Goal: Use online tool/utility: Use online tool/utility

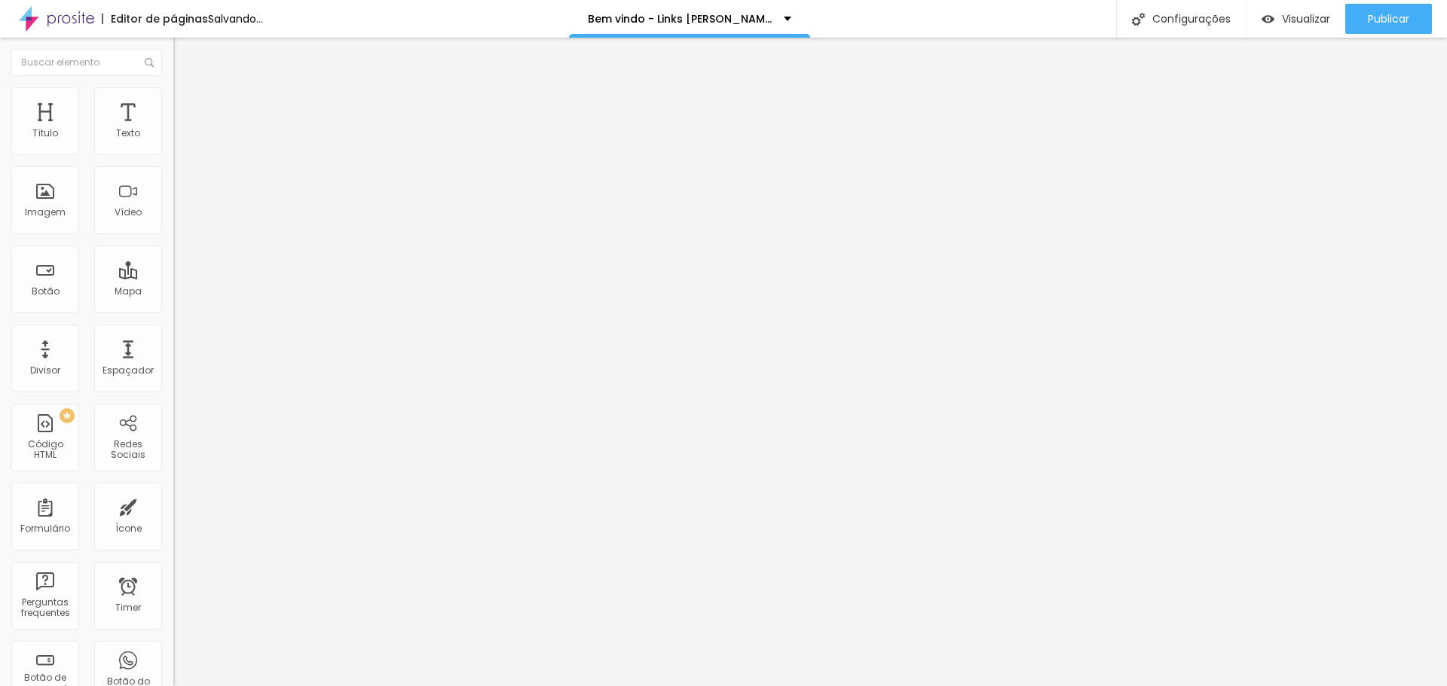
drag, startPoint x: 88, startPoint y: 98, endPoint x: 144, endPoint y: 96, distance: 55.8
click at [173, 98] on li "Estilo" at bounding box center [259, 94] width 173 height 15
click at [173, 102] on img at bounding box center [180, 109] width 14 height 14
click at [173, 96] on img at bounding box center [180, 94] width 14 height 14
type input "250"
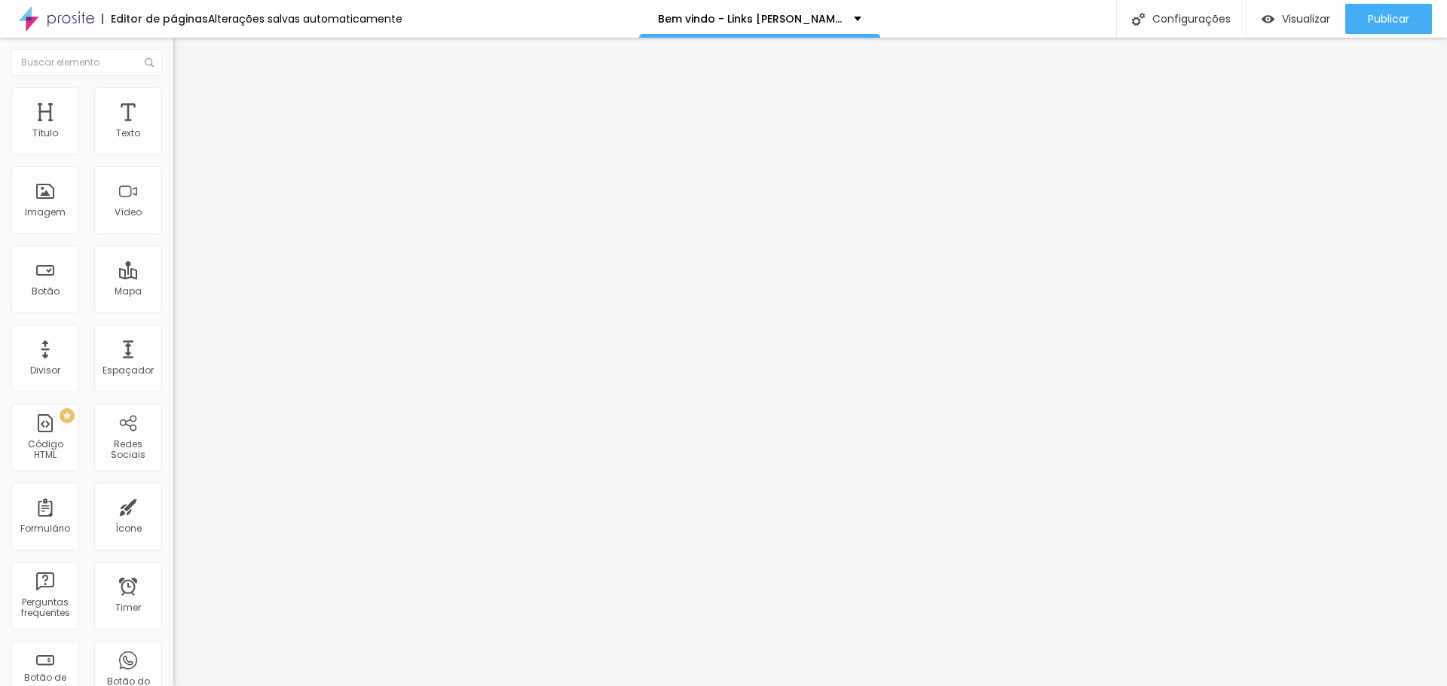
type input "250"
type input "270"
type input "280"
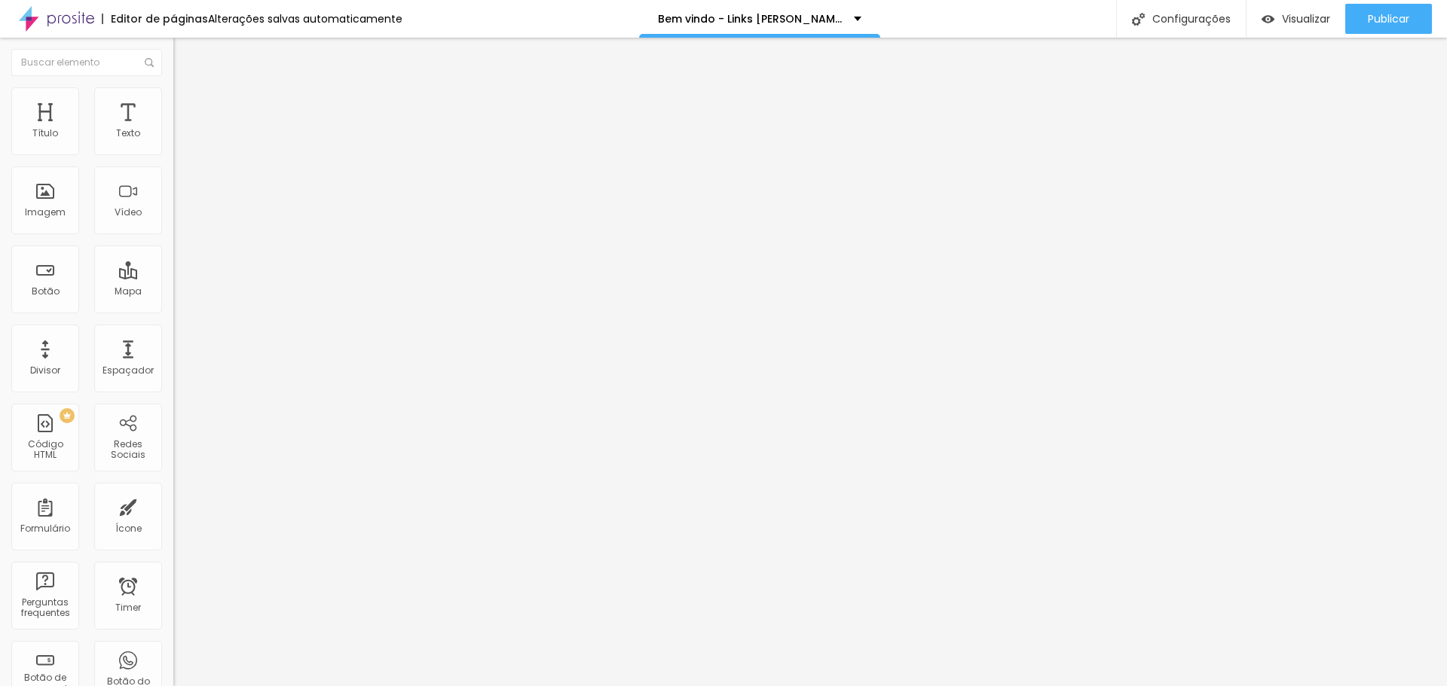
type input "290"
type input "300"
type input "320"
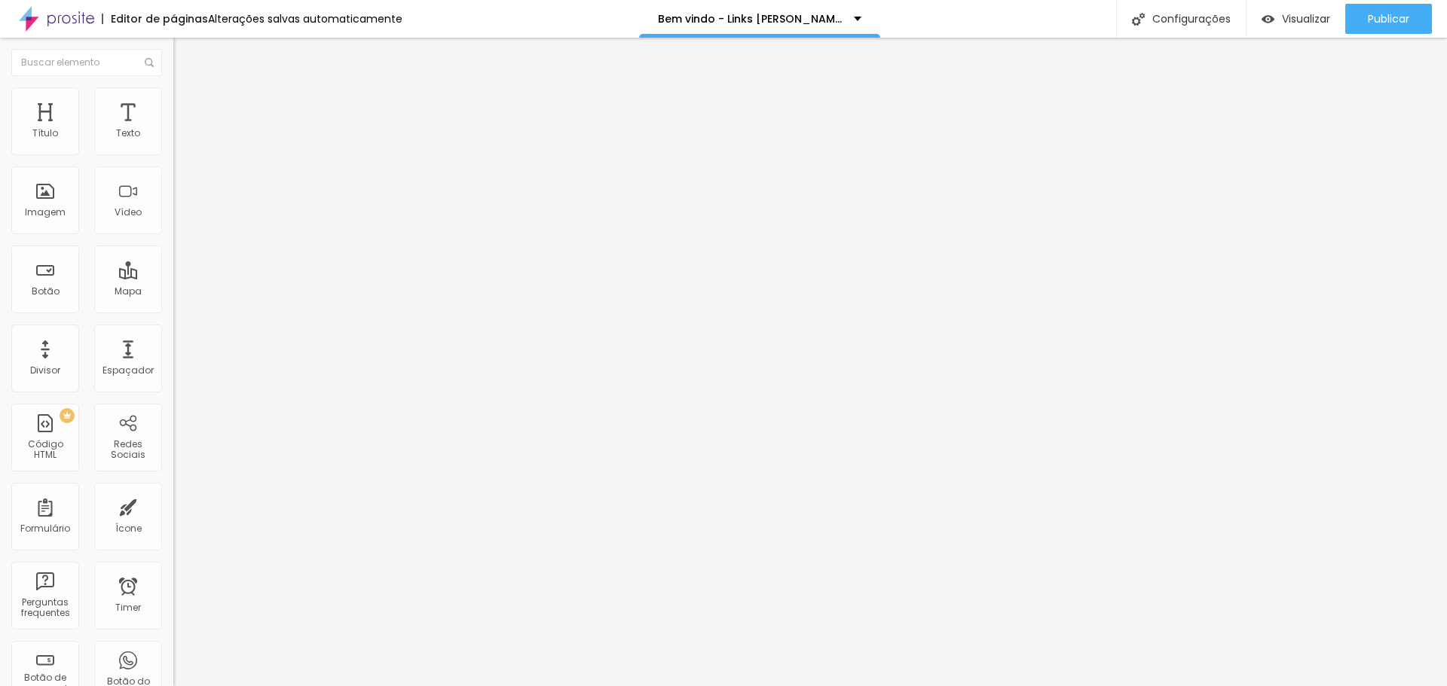
type input "320"
type input "330"
type input "340"
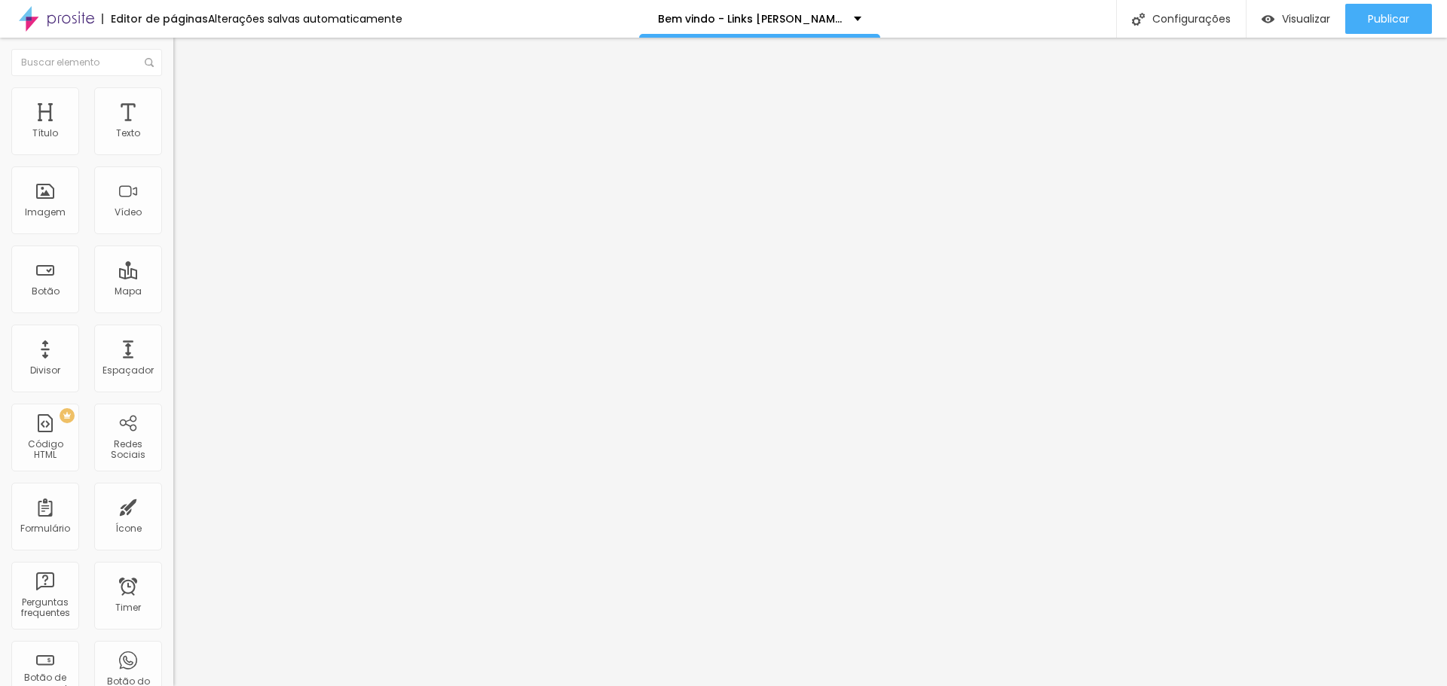
type input "350"
type input "340"
type input "330"
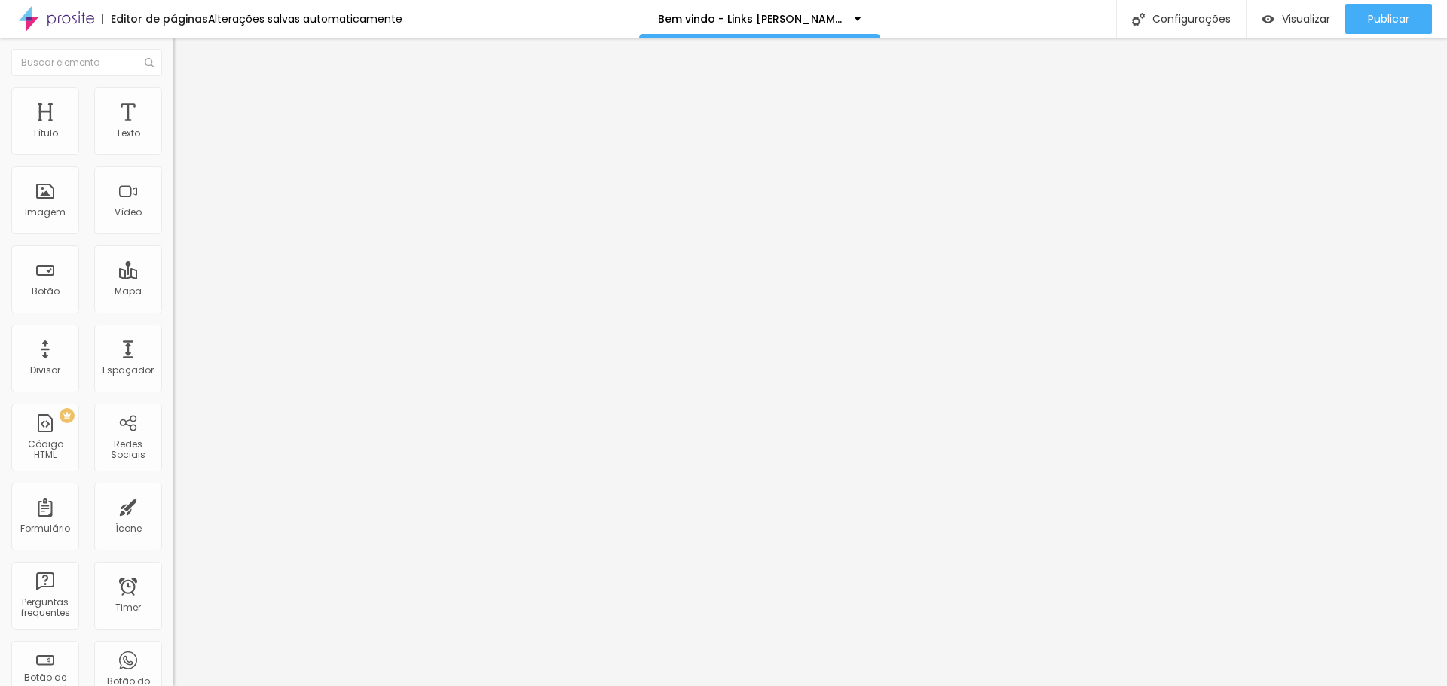
type input "330"
type input "320"
type input "310"
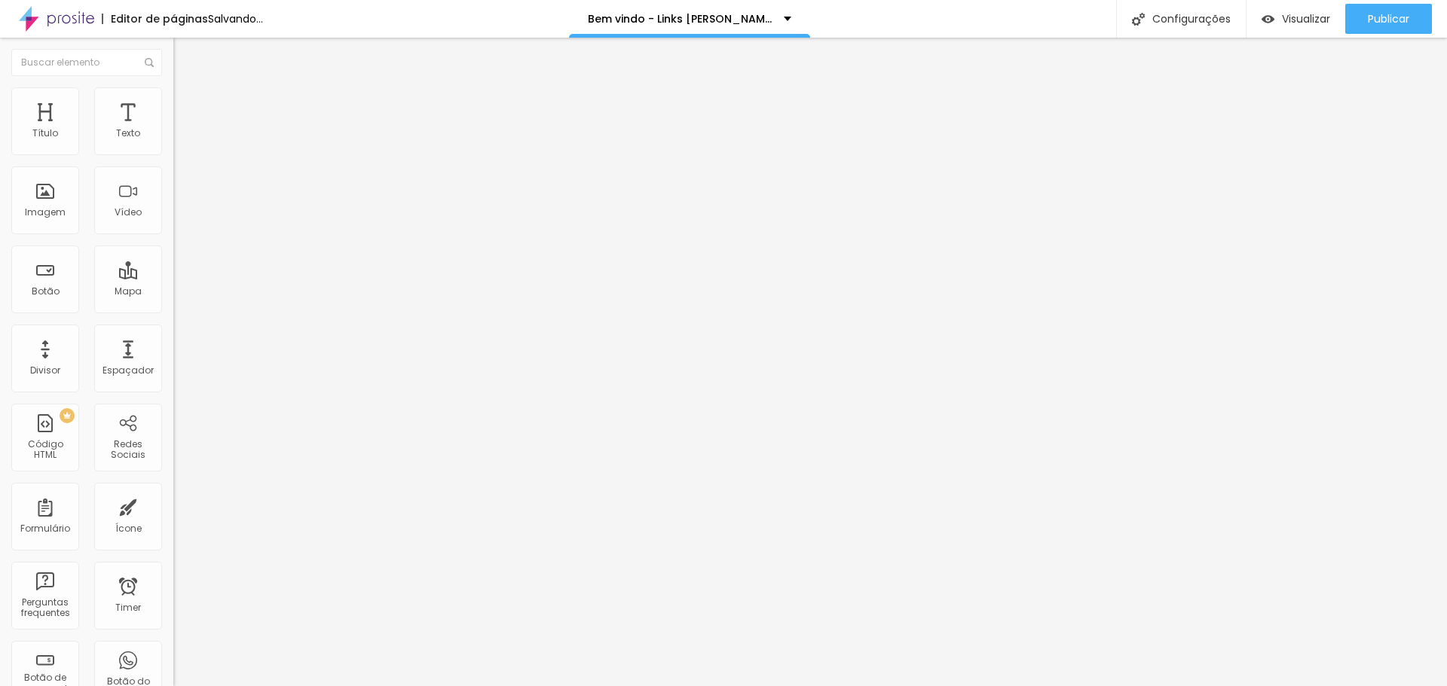
type input "300"
type input "290"
click at [173, 154] on input "range" at bounding box center [221, 148] width 97 height 12
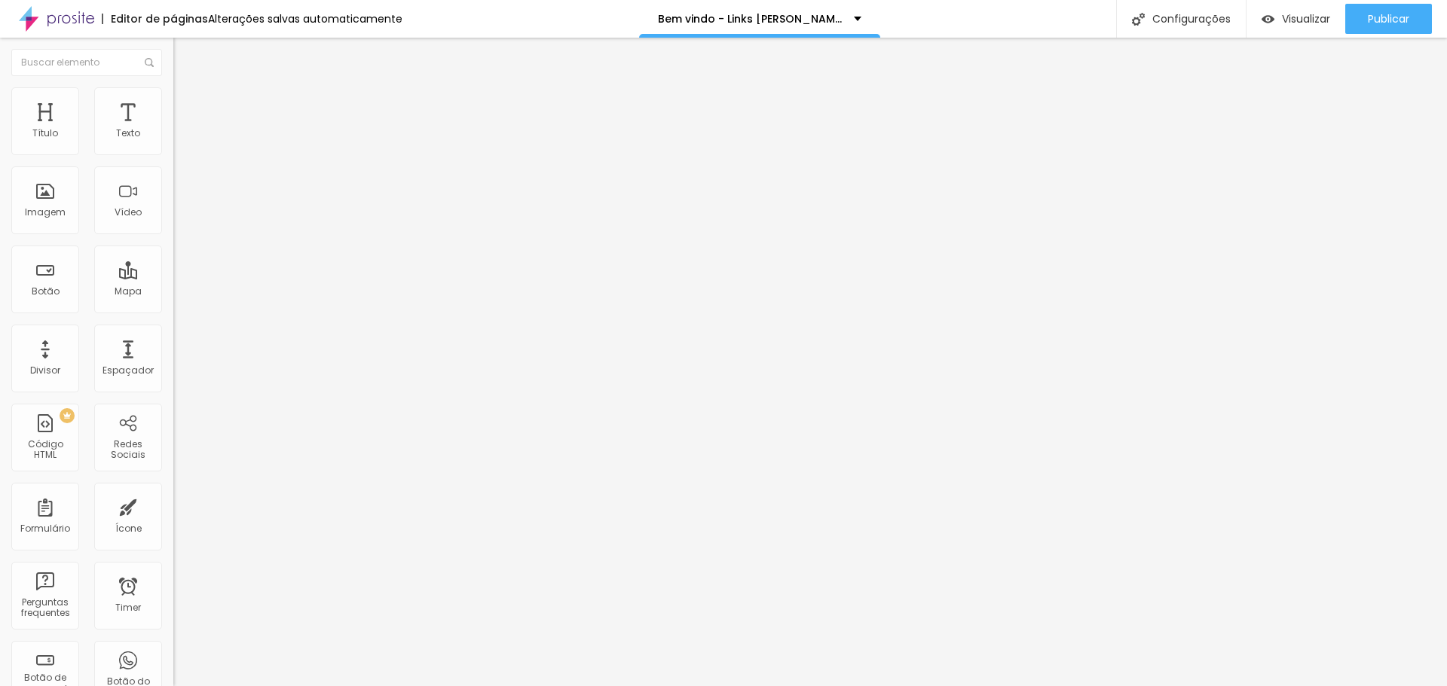
click at [173, 90] on img at bounding box center [180, 94] width 14 height 14
type input "50"
type input "55"
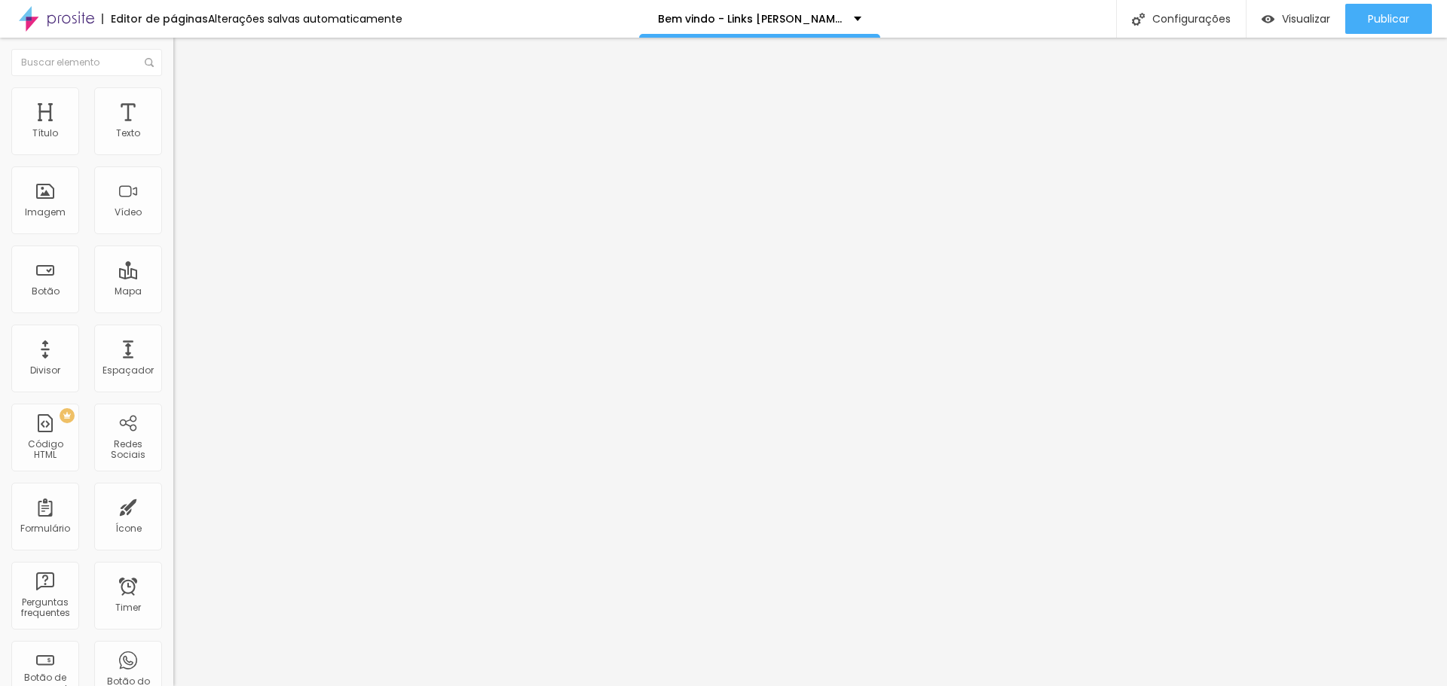
type input "60"
type input "65"
type input "70"
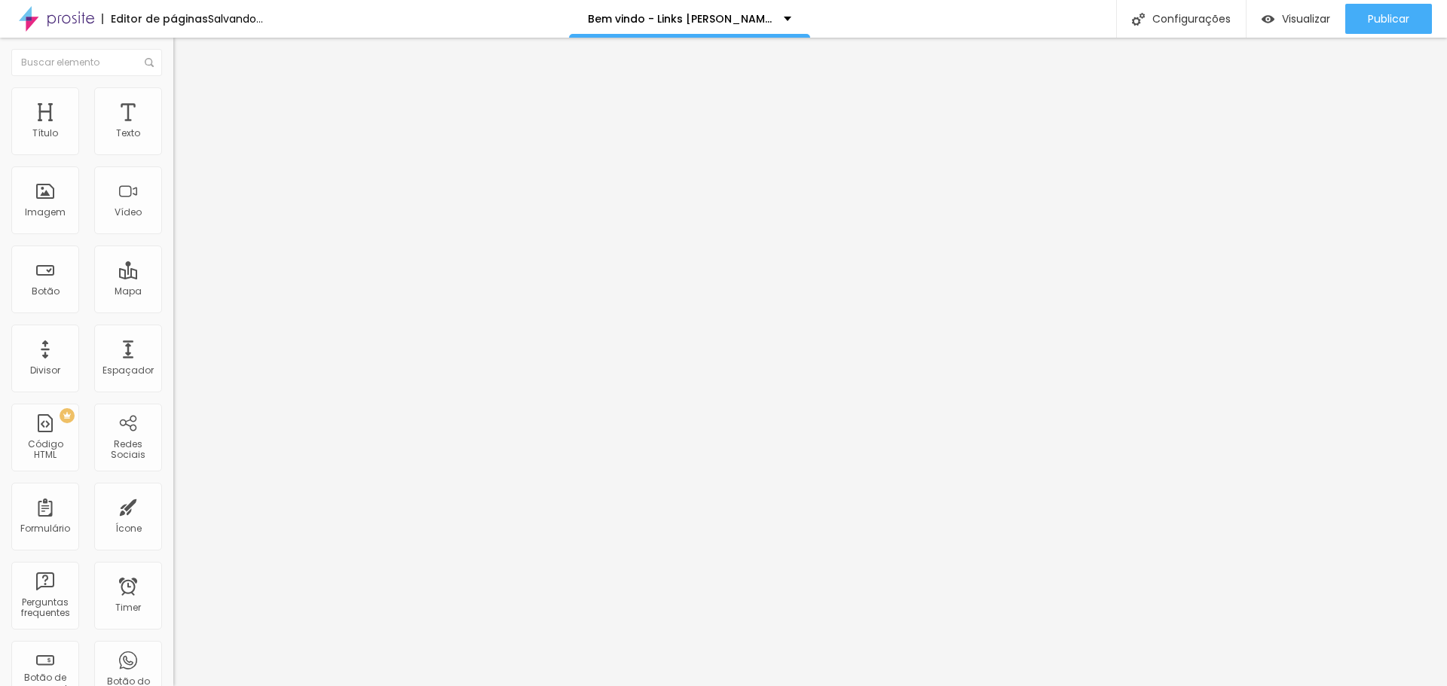
type input "70"
type input "75"
drag, startPoint x: 95, startPoint y: 163, endPoint x: 134, endPoint y: 185, distance: 44.9
type input "75"
click at [173, 154] on input "range" at bounding box center [221, 148] width 97 height 12
